Goal: Information Seeking & Learning: Learn about a topic

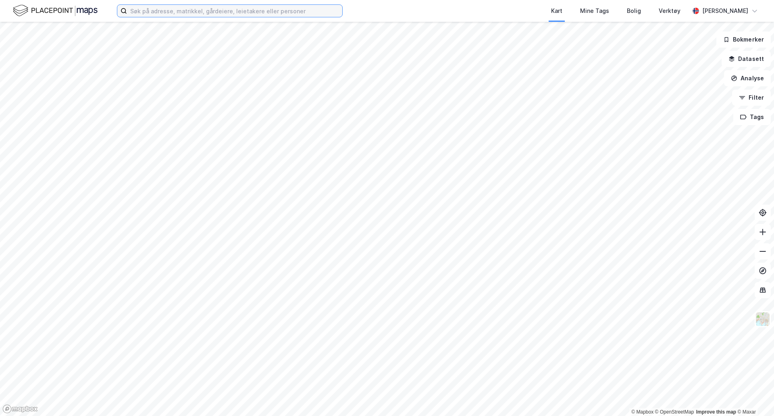
click at [135, 12] on input at bounding box center [234, 11] width 215 height 12
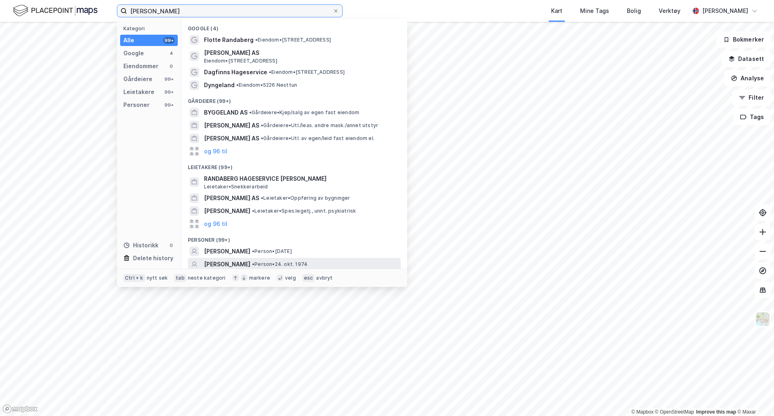
type input "[PERSON_NAME]"
click at [239, 259] on span "[PERSON_NAME]" at bounding box center [227, 264] width 46 height 10
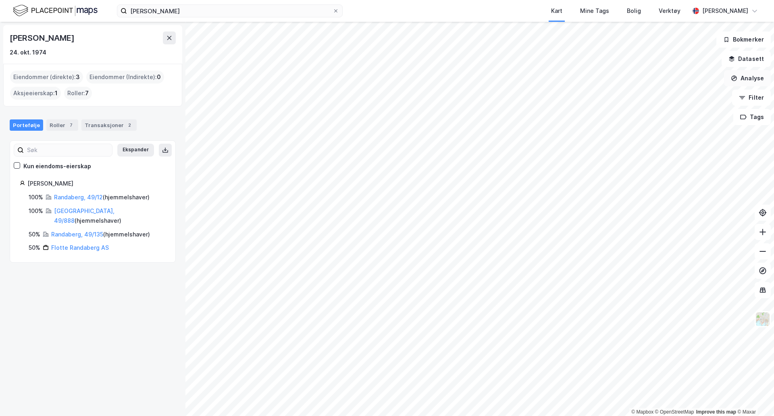
click at [755, 79] on button "Analyse" at bounding box center [747, 78] width 47 height 16
click at [759, 77] on button "Analyse" at bounding box center [747, 78] width 47 height 16
click at [757, 59] on button "Datasett" at bounding box center [746, 59] width 49 height 16
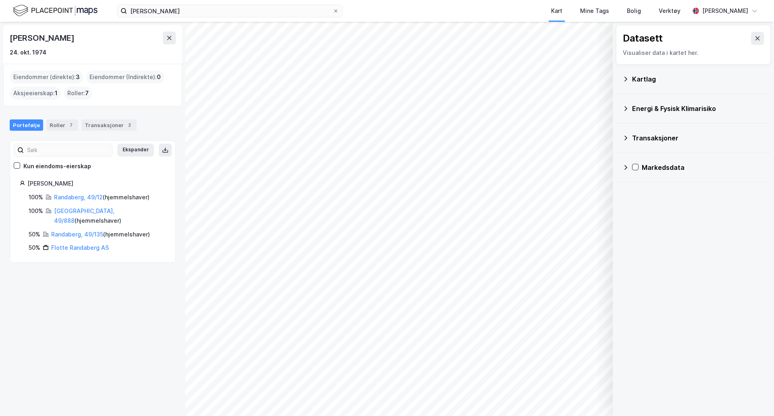
click at [626, 79] on icon at bounding box center [626, 79] width 3 height 4
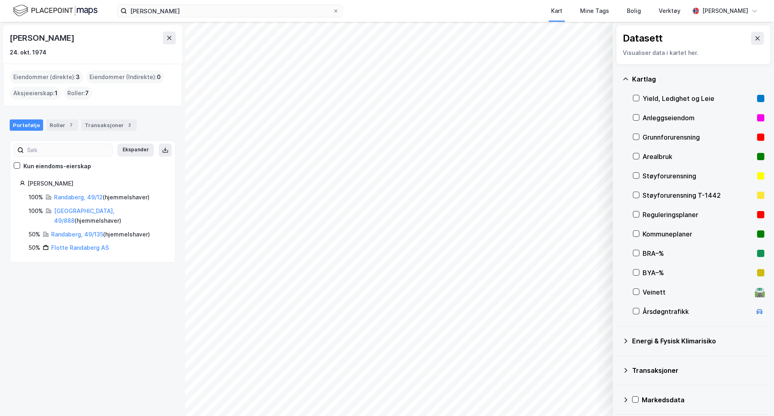
click at [649, 214] on div "Reguleringsplaner" at bounding box center [698, 215] width 111 height 10
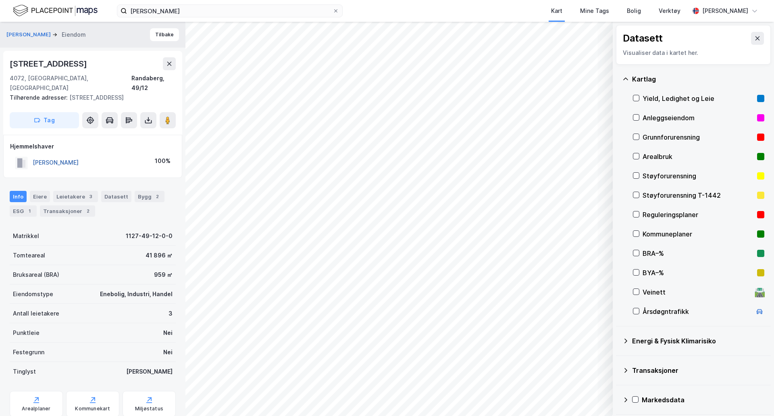
click at [0, 0] on button "[PERSON_NAME]" at bounding box center [0, 0] width 0 height 0
